Goal: Check status: Check status

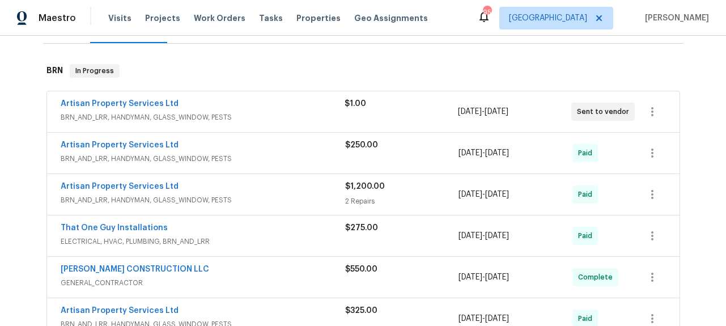
scroll to position [165, 0]
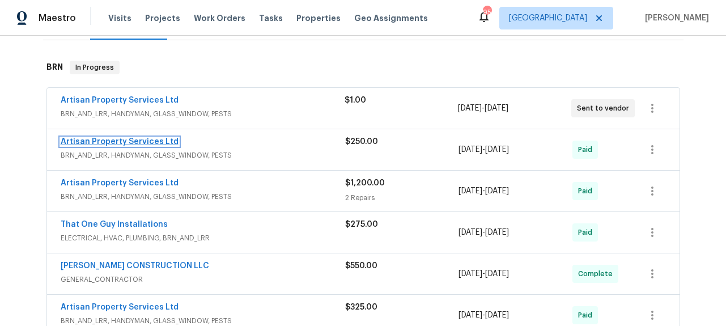
click at [146, 138] on link "Artisan Property Services Ltd" at bounding box center [120, 142] width 118 height 8
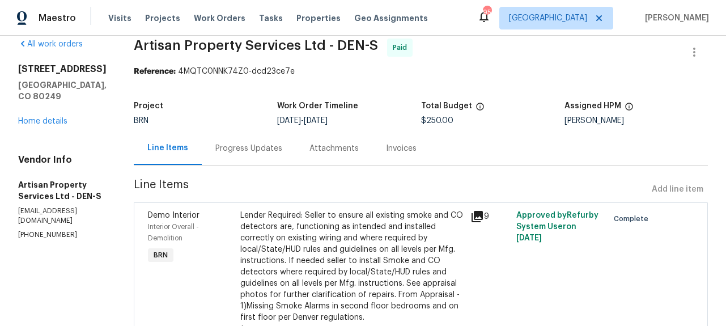
scroll to position [16, 0]
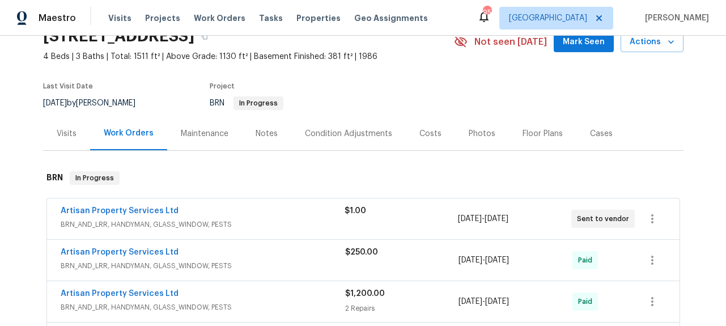
scroll to position [105, 0]
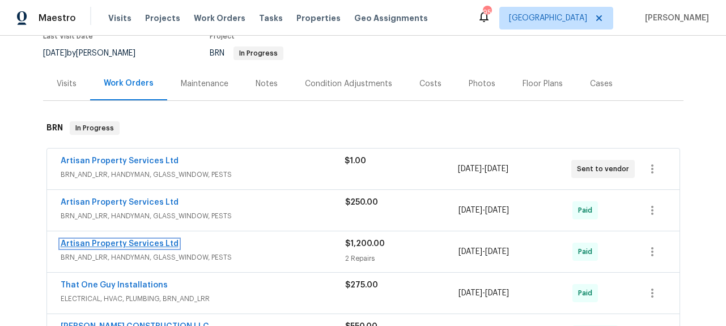
click at [153, 243] on link "Artisan Property Services Ltd" at bounding box center [120, 244] width 118 height 8
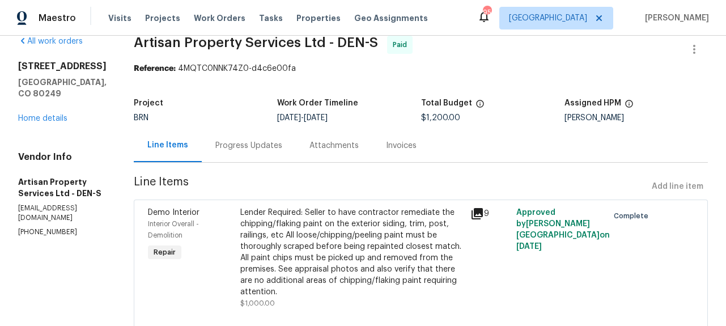
scroll to position [25, 0]
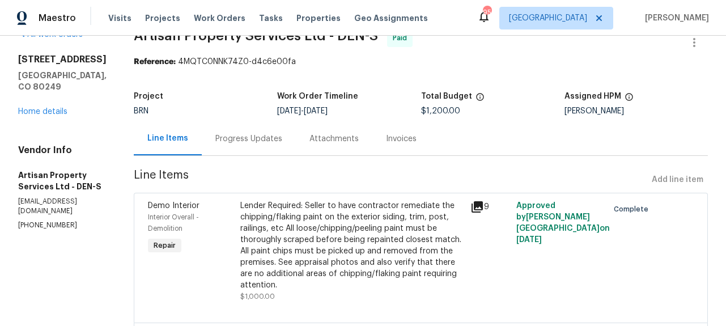
click at [234, 137] on div "Progress Updates" at bounding box center [248, 138] width 67 height 11
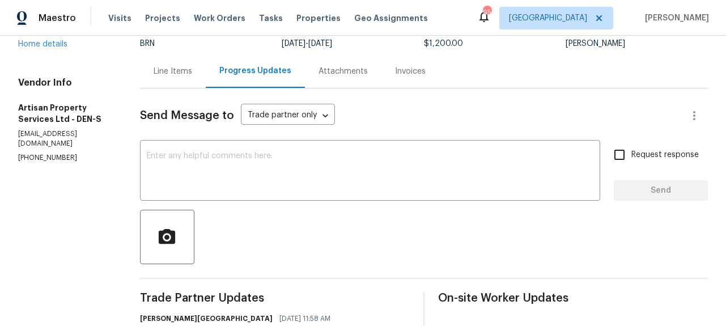
scroll to position [182, 0]
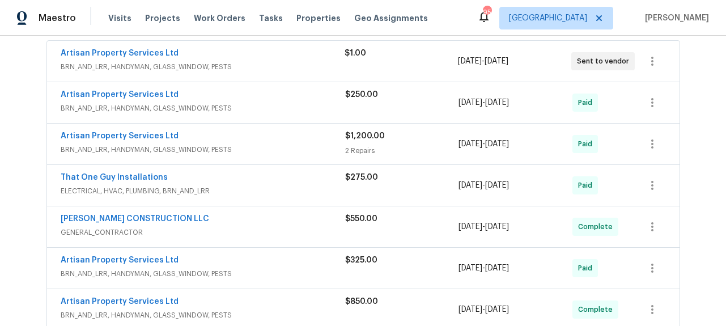
scroll to position [232, 0]
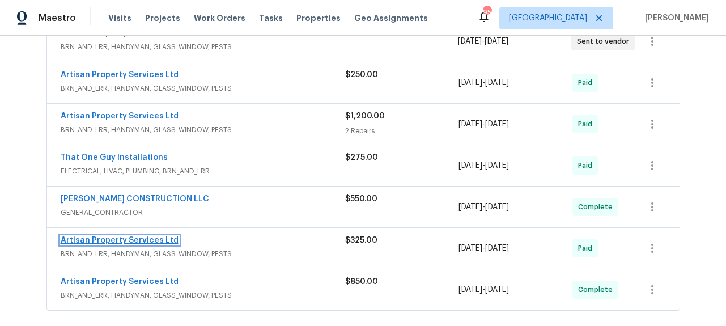
click at [135, 240] on link "Artisan Property Services Ltd" at bounding box center [120, 240] width 118 height 8
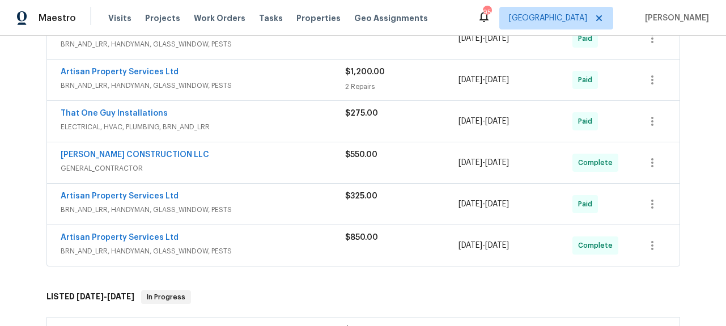
scroll to position [282, 0]
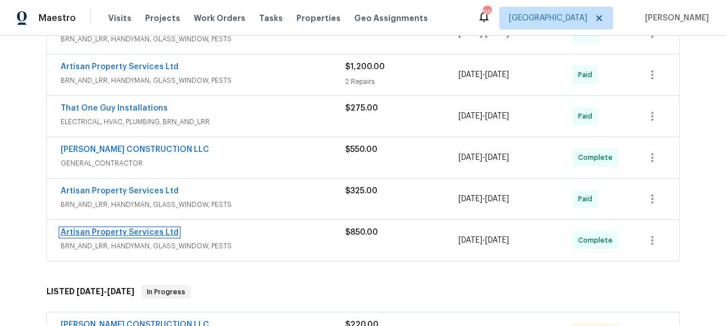
click at [159, 229] on link "Artisan Property Services Ltd" at bounding box center [120, 232] width 118 height 8
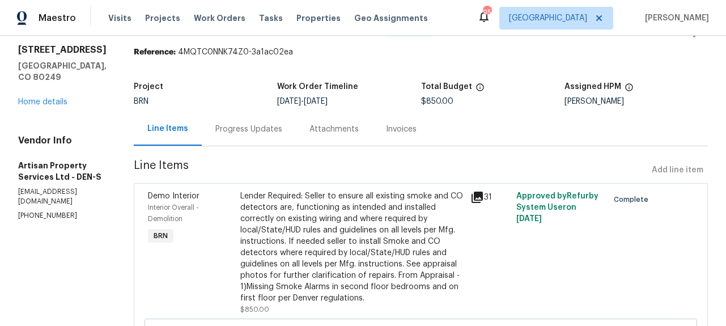
click at [226, 130] on div "Progress Updates" at bounding box center [248, 128] width 67 height 11
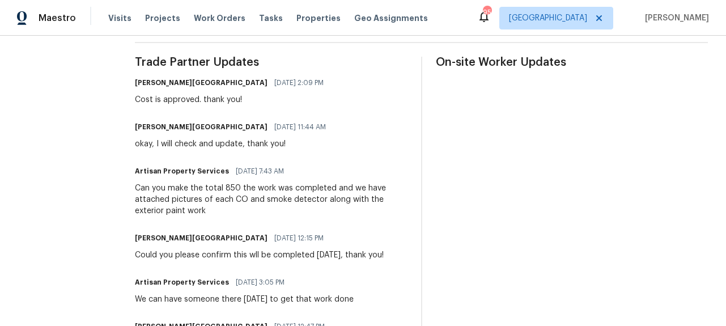
scroll to position [323, 0]
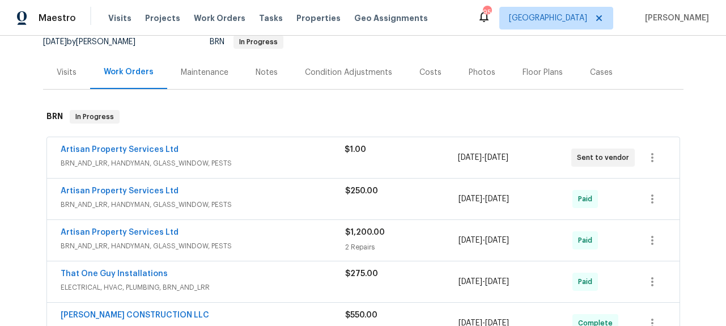
scroll to position [126, 0]
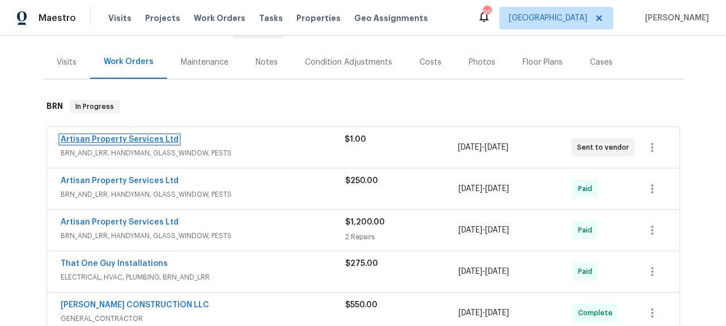
click at [152, 135] on link "Artisan Property Services Ltd" at bounding box center [120, 139] width 118 height 8
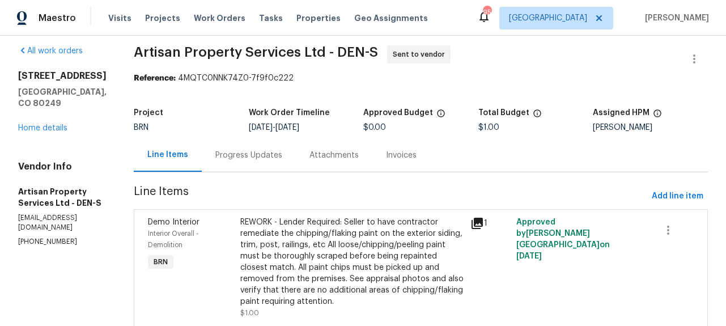
click at [215, 150] on div "Progress Updates" at bounding box center [248, 155] width 67 height 11
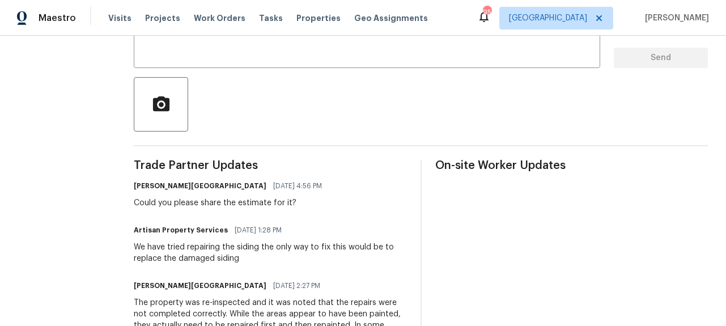
scroll to position [226, 0]
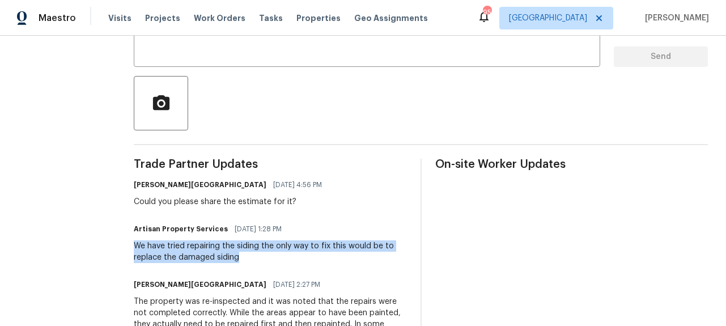
drag, startPoint x: 103, startPoint y: 248, endPoint x: 219, endPoint y: 259, distance: 117.2
click at [219, 259] on div "All work orders [STREET_ADDRESS] Home details Vendor Info Artisan Property Serv…" at bounding box center [363, 114] width 726 height 608
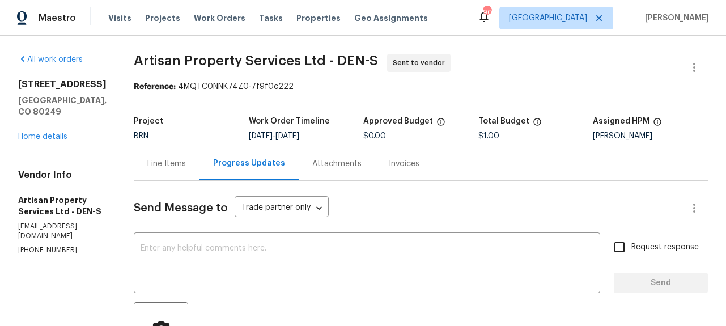
click at [400, 177] on div "Line Items Progress Updates Attachments Invoices" at bounding box center [421, 164] width 574 height 34
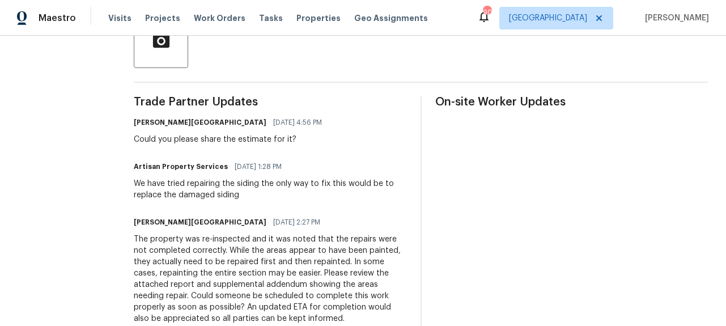
scroll to position [327, 0]
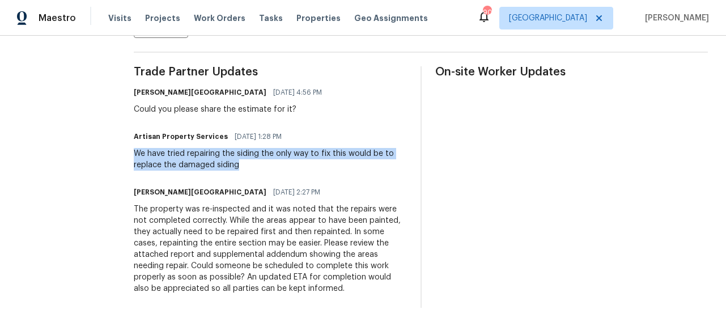
drag, startPoint x: 103, startPoint y: 146, endPoint x: 244, endPoint y: 157, distance: 141.4
click at [244, 157] on div "All work orders [STREET_ADDRESS] Home details Vendor Info Artisan Property Serv…" at bounding box center [363, 21] width 726 height 608
copy div "We have tried repairing the siding the only way to fix this would be to replace…"
